Goal: Communication & Community: Answer question/provide support

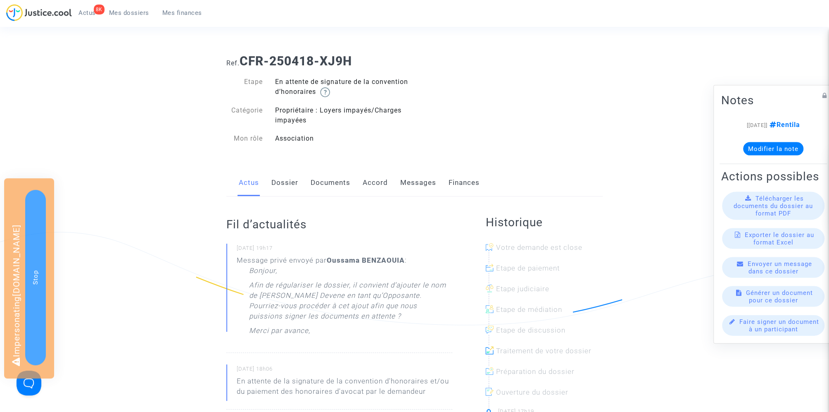
click at [411, 187] on link "Messages" at bounding box center [418, 182] width 36 height 27
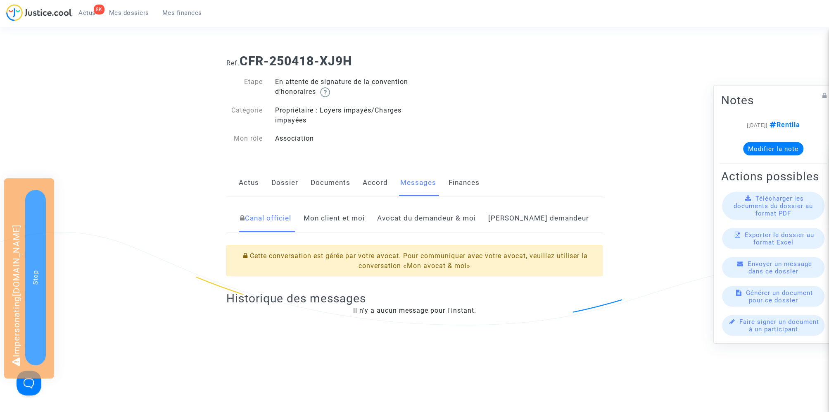
click at [538, 219] on link "[PERSON_NAME] demandeur" at bounding box center [538, 218] width 101 height 27
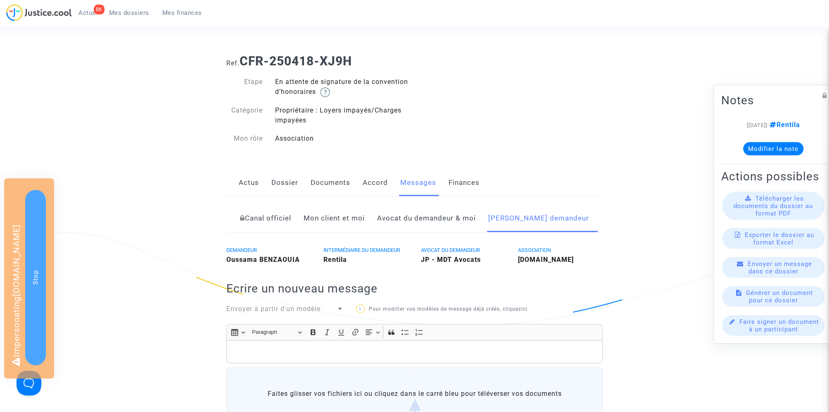
click at [365, 215] on link "Mon client et moi" at bounding box center [334, 218] width 61 height 27
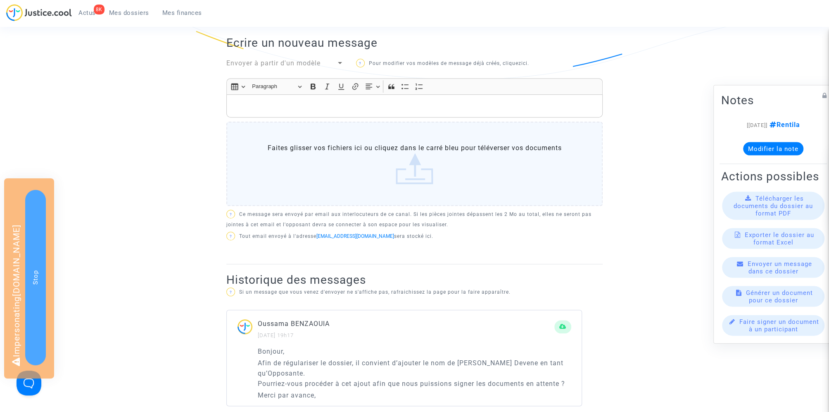
scroll to position [242, 0]
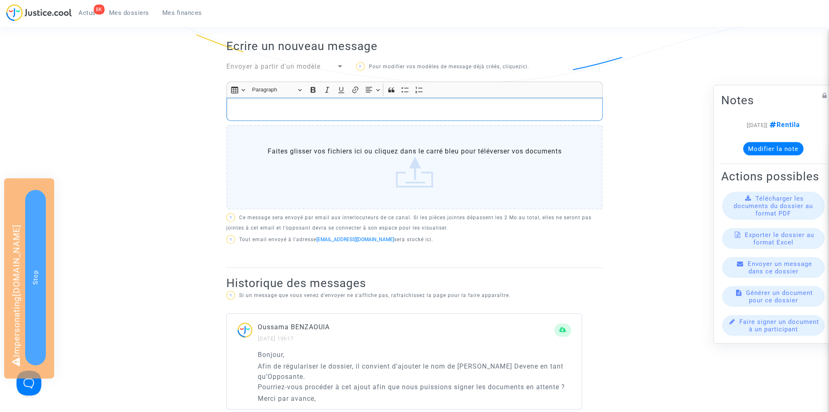
click at [302, 111] on p "Rich Text Editor, main" at bounding box center [415, 109] width 368 height 10
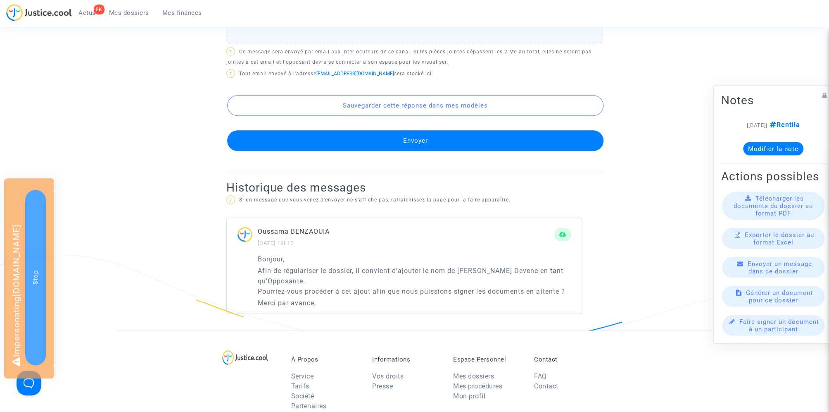
scroll to position [464, 0]
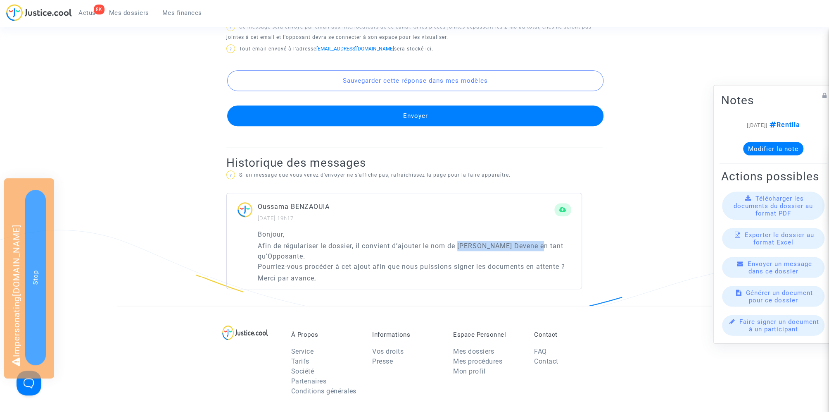
drag, startPoint x: 460, startPoint y: 241, endPoint x: 548, endPoint y: 240, distance: 88.9
click at [548, 241] on p "Afin de régulariser le dossier, il convient d’ajouter le nom de [PERSON_NAME] D…" at bounding box center [415, 256] width 314 height 31
copy p "Madame [PERSON_NAME] Devene"
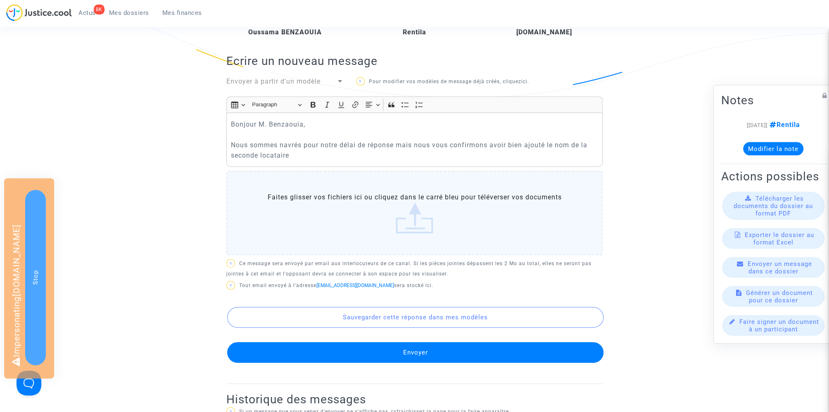
scroll to position [215, 0]
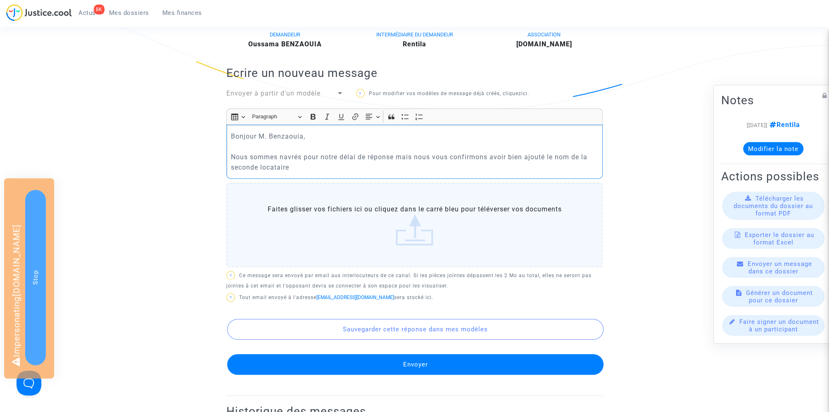
click at [336, 165] on p "Bonjour M. [PERSON_NAME], Nous sommes navrés pour notre délai de réponse mais n…" at bounding box center [415, 151] width 368 height 41
click at [549, 153] on p "Bonjour M. [PERSON_NAME], Nous sommes navrés pour notre délai de réponse mais n…" at bounding box center [415, 151] width 368 height 41
click at [484, 169] on p "Bonjour M. [PERSON_NAME], Nous sommes navrés pour notre délai de réponse mais n…" at bounding box center [415, 151] width 368 height 41
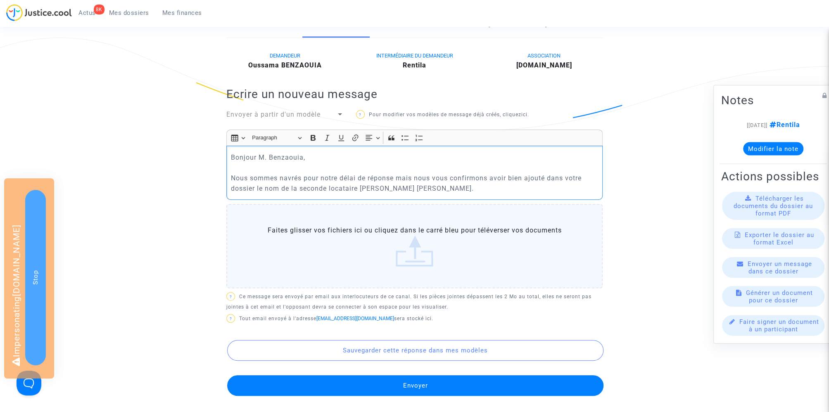
scroll to position [190, 0]
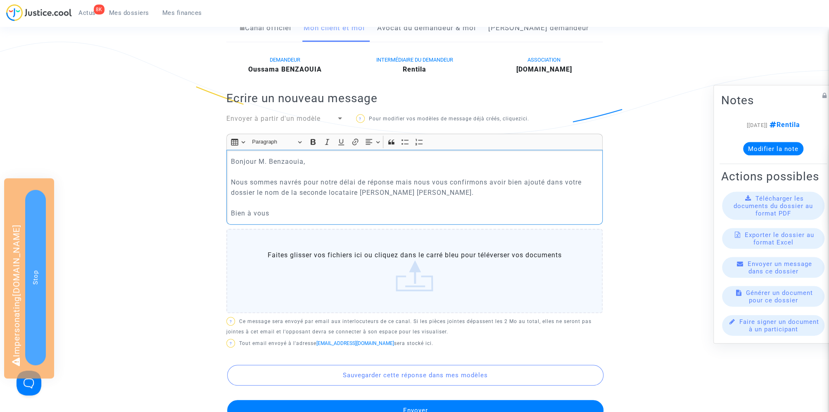
click at [407, 180] on p "Bonjour M. [PERSON_NAME], Nous sommes navrés pour notre délai de réponse mais n…" at bounding box center [415, 187] width 368 height 62
click at [459, 205] on p "Bonjour M. [PERSON_NAME], Nous sommes navrés pour notre délai de réponse, nous …" at bounding box center [415, 187] width 368 height 62
click at [230, 179] on div "Bonjour M. [PERSON_NAME], Nous sommes navrés pour notre délai de réponse, nous …" at bounding box center [414, 187] width 376 height 75
click at [445, 181] on p "Bonjour M. [PERSON_NAME], Tout d'abord nous sommes navrés pour notre délai de r…" at bounding box center [415, 187] width 368 height 62
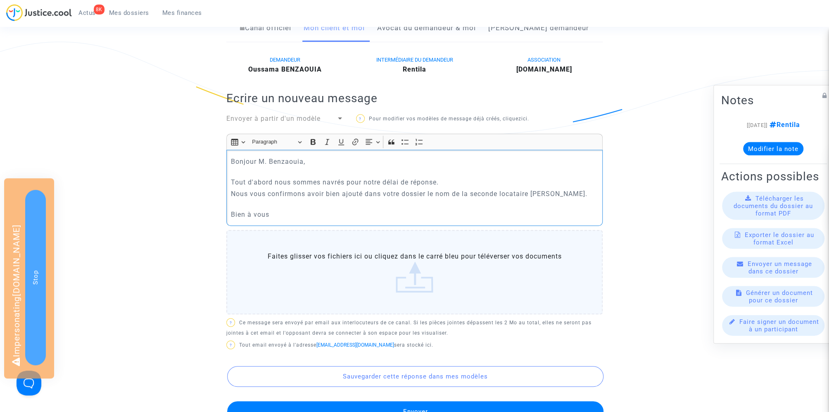
click at [370, 203] on p "Nous vous confirmons avoir bien ajouté dans votre dossier le nom de la seconde …" at bounding box center [415, 203] width 368 height 31
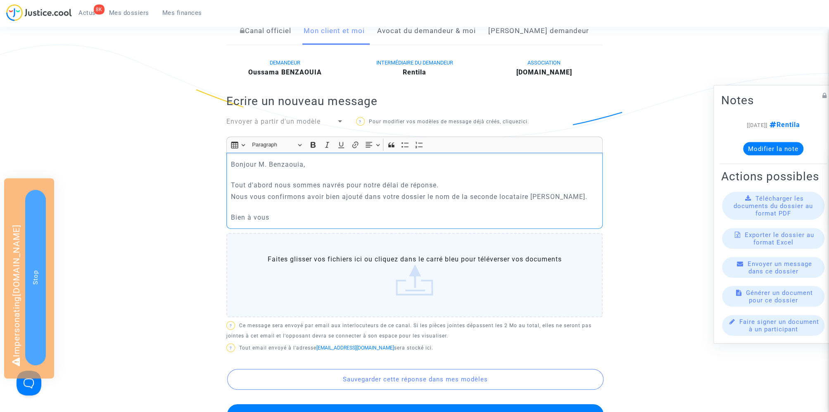
scroll to position [263, 0]
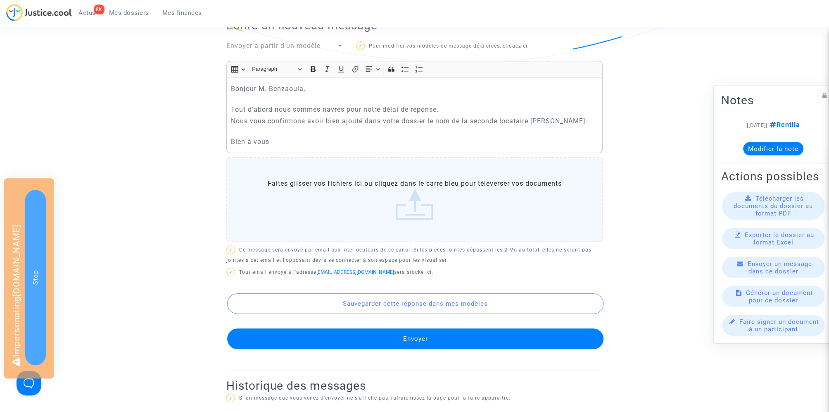
click at [393, 349] on button "Envoyer" at bounding box center [415, 338] width 376 height 21
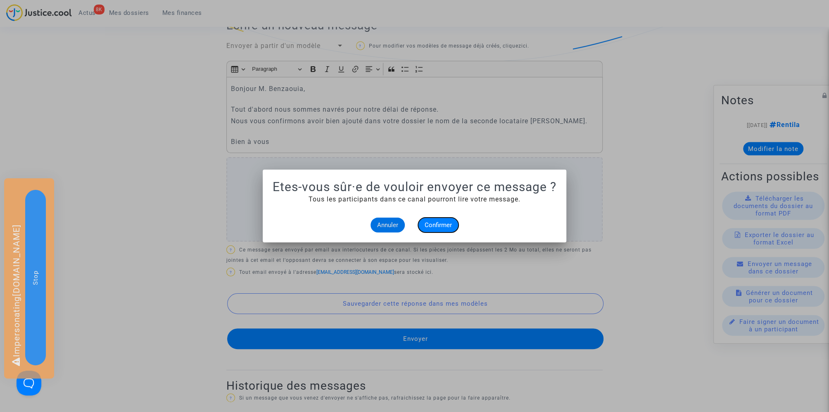
click at [443, 226] on span "Confirmer" at bounding box center [438, 224] width 27 height 7
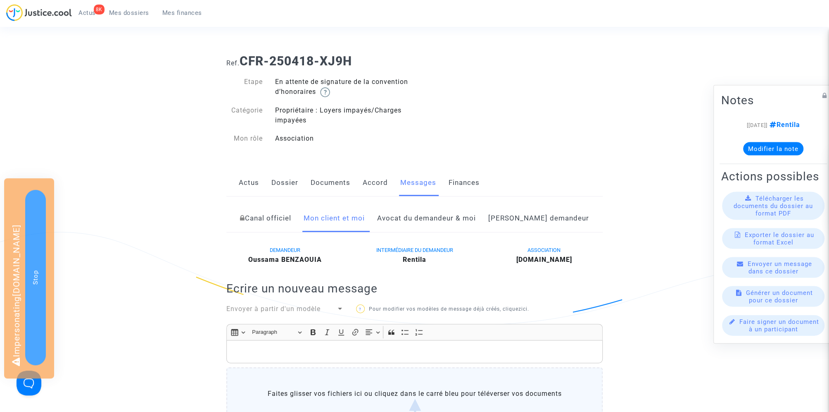
click at [291, 220] on link "Canal officiel" at bounding box center [265, 218] width 51 height 27
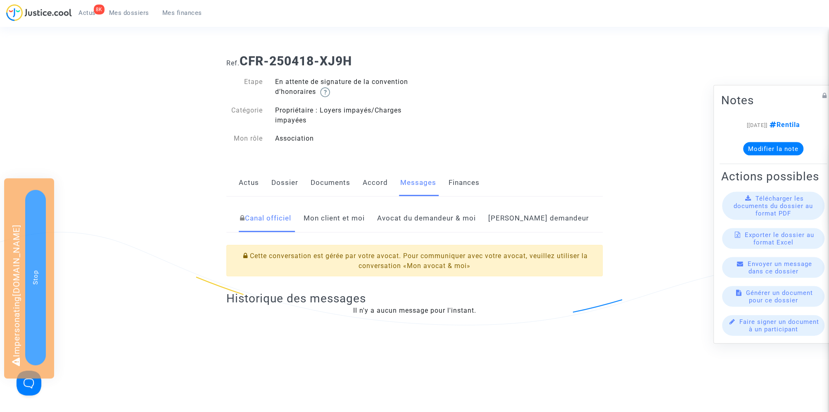
click at [457, 228] on link "Avocat du demandeur & moi" at bounding box center [426, 218] width 99 height 27
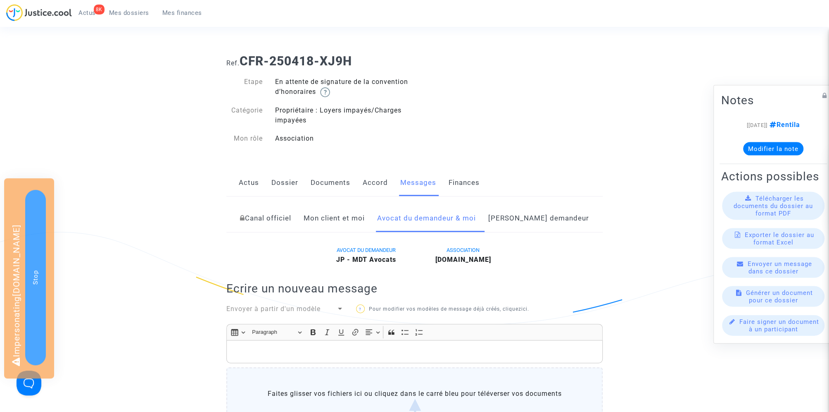
click at [534, 219] on link "[PERSON_NAME] demandeur" at bounding box center [538, 218] width 101 height 27
